Goal: Task Accomplishment & Management: Use online tool/utility

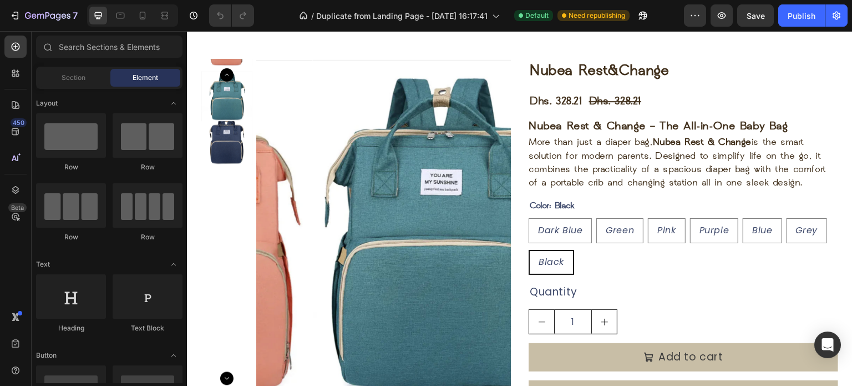
scroll to position [747, 0]
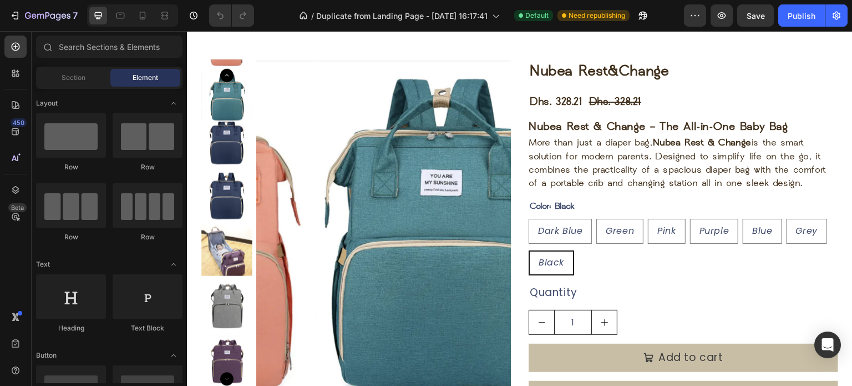
click at [345, 226] on img at bounding box center [440, 229] width 254 height 339
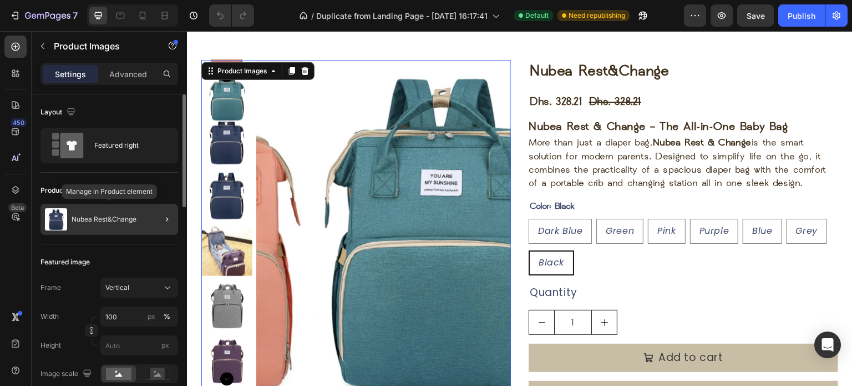
click at [135, 218] on p "Nubea Rest&Change" at bounding box center [104, 219] width 65 height 8
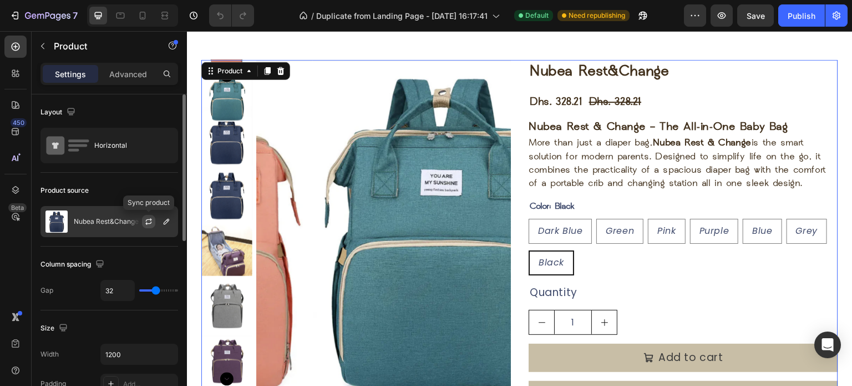
click at [149, 222] on icon "button" at bounding box center [148, 221] width 9 height 9
click at [169, 225] on icon "button" at bounding box center [166, 221] width 9 height 9
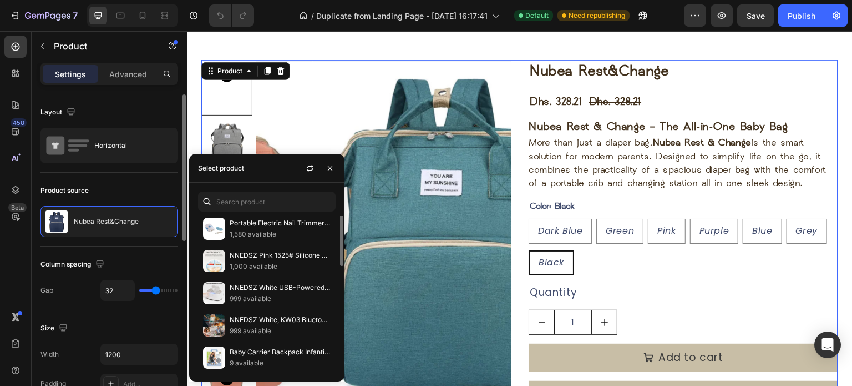
scroll to position [0, 0]
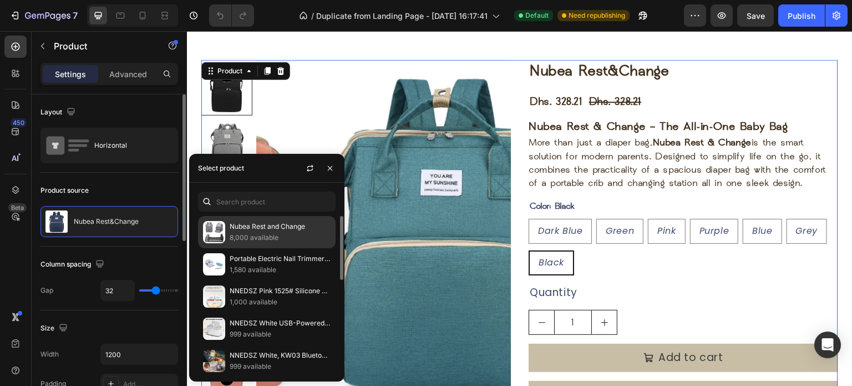
click at [234, 235] on p "8,000 available" at bounding box center [280, 237] width 101 height 11
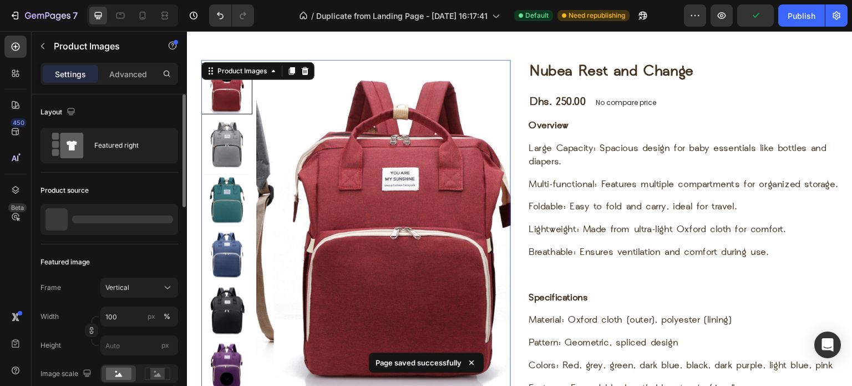
click at [341, 103] on img at bounding box center [401, 229] width 254 height 339
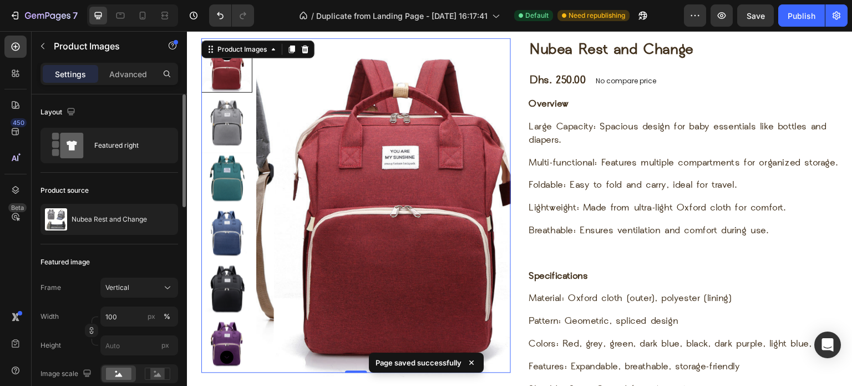
scroll to position [752, 0]
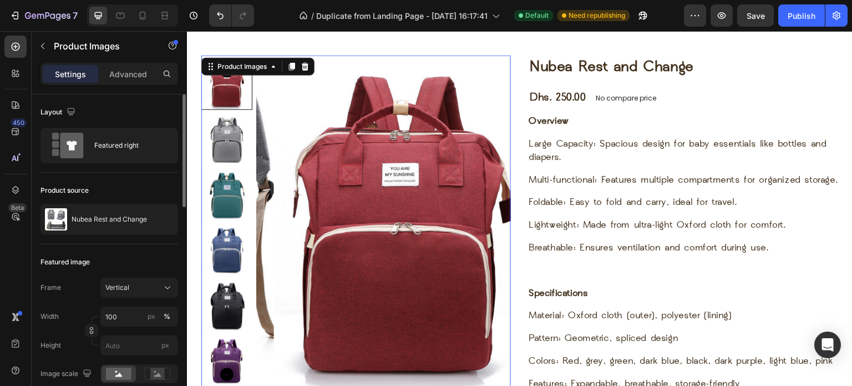
click at [235, 135] on img at bounding box center [226, 139] width 51 height 51
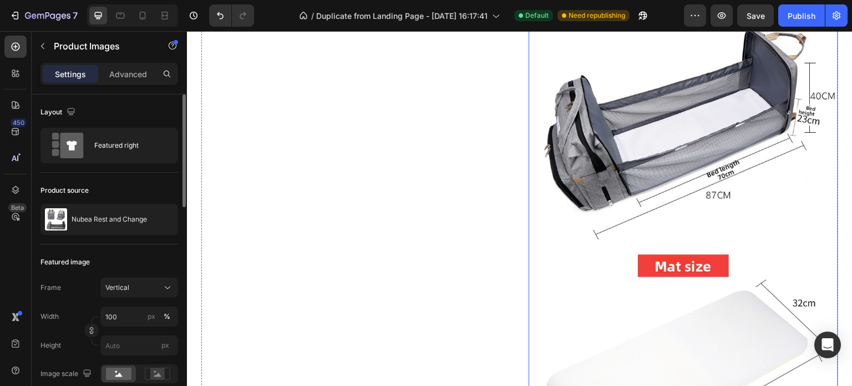
scroll to position [2086, 0]
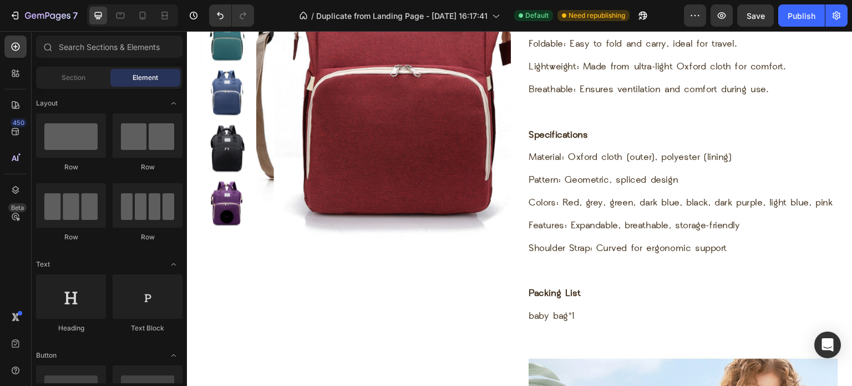
scroll to position [732, 0]
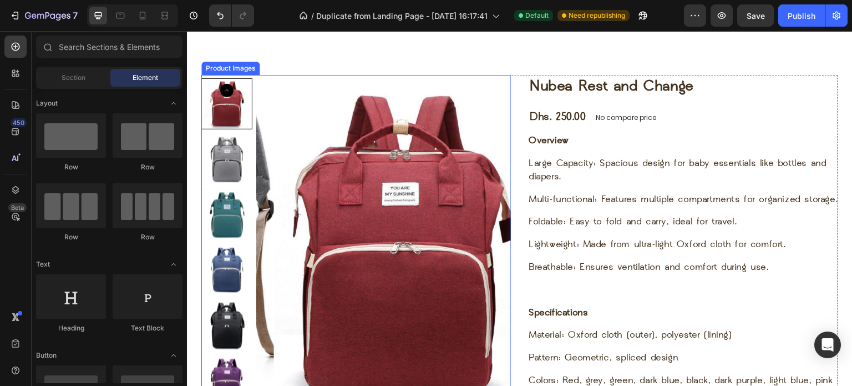
click at [229, 147] on img at bounding box center [226, 159] width 51 height 51
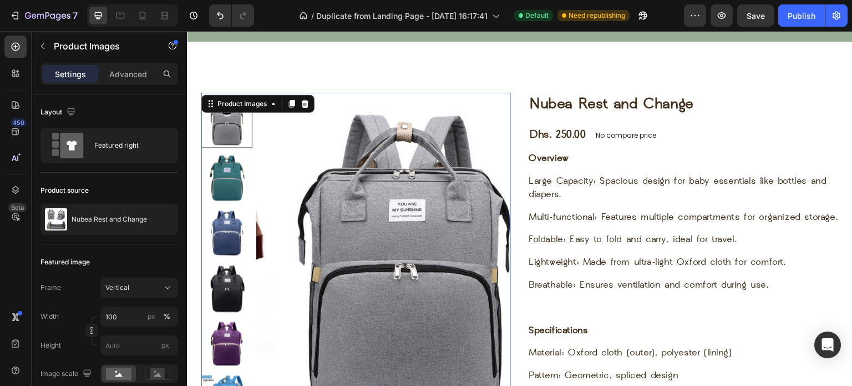
scroll to position [709, 0]
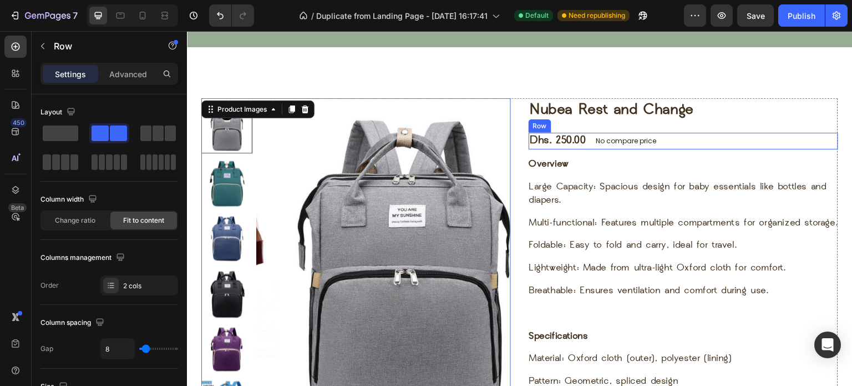
click at [665, 147] on div "Dhs. 250.00 Product Price Product Price No compare price Product Price Row" at bounding box center [684, 141] width 310 height 17
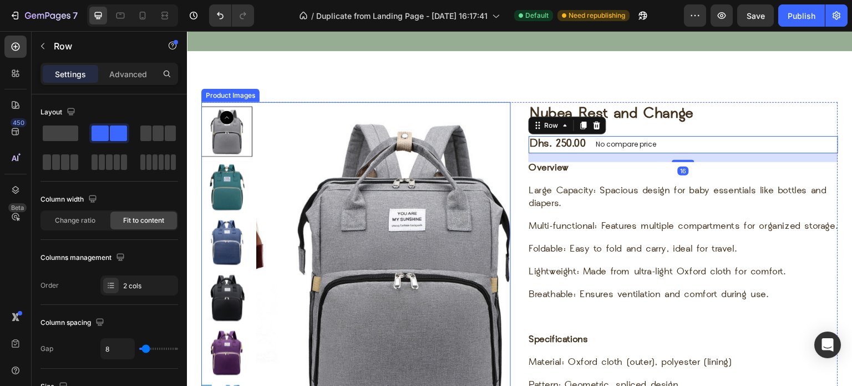
click at [231, 178] on img at bounding box center [226, 186] width 51 height 51
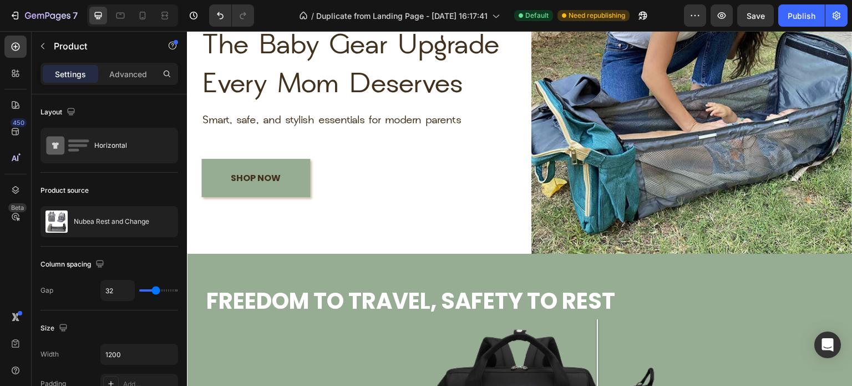
scroll to position [0, 0]
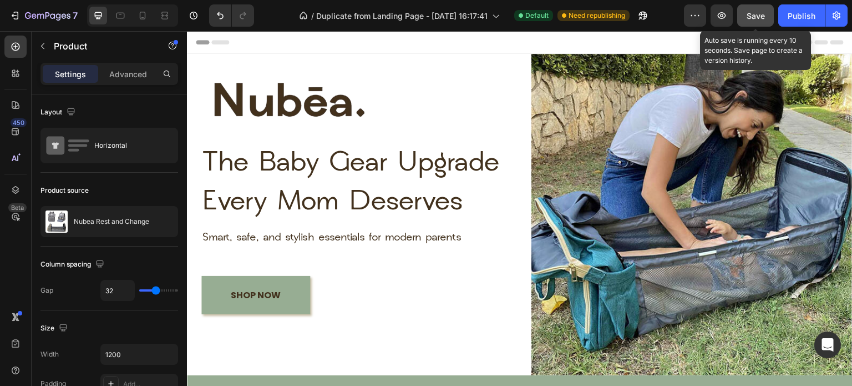
click at [753, 17] on span "Save" at bounding box center [756, 15] width 18 height 9
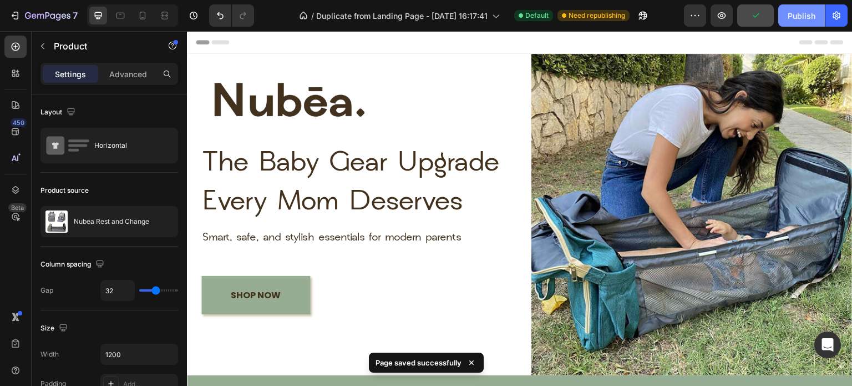
click at [788, 15] on div "Publish" at bounding box center [802, 16] width 28 height 12
